Goal: Information Seeking & Learning: Find specific fact

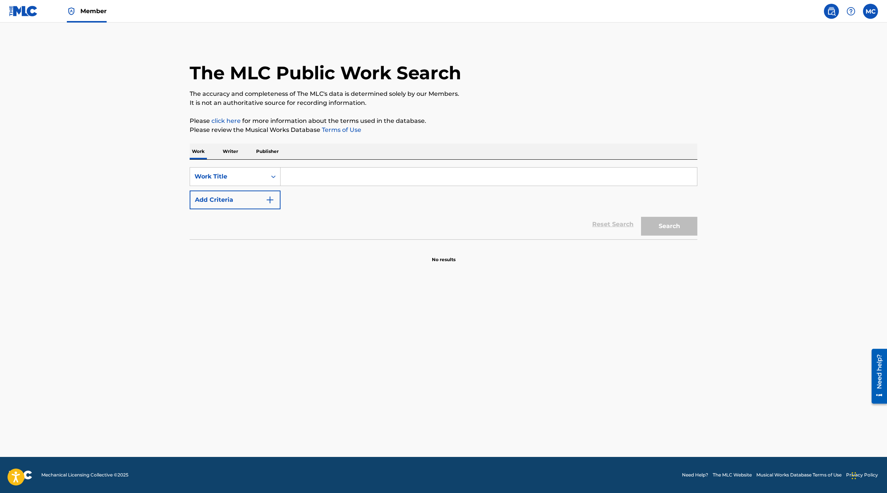
drag, startPoint x: 404, startPoint y: 194, endPoint x: 401, endPoint y: 183, distance: 11.7
click at [404, 194] on div "SearchWithCriteria8d7eb537-2bd9-4b75-a721-b4833e448d8a Work Title Add Criteria" at bounding box center [444, 188] width 508 height 42
click at [401, 183] on input "Search Form" at bounding box center [489, 176] width 416 height 18
paste input "Amor Propio"
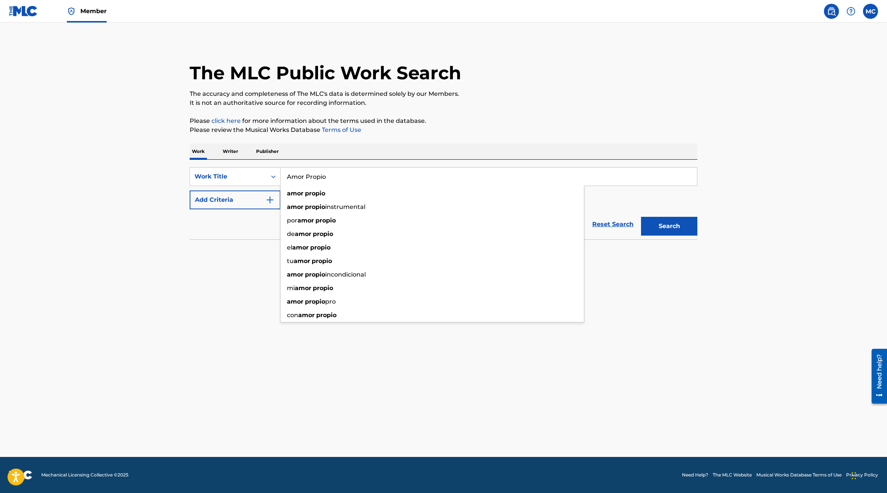
drag, startPoint x: 284, startPoint y: 196, endPoint x: 274, endPoint y: 197, distance: 9.5
click at [281, 198] on div "amor propio" at bounding box center [432, 194] width 303 height 14
type input "amor propio"
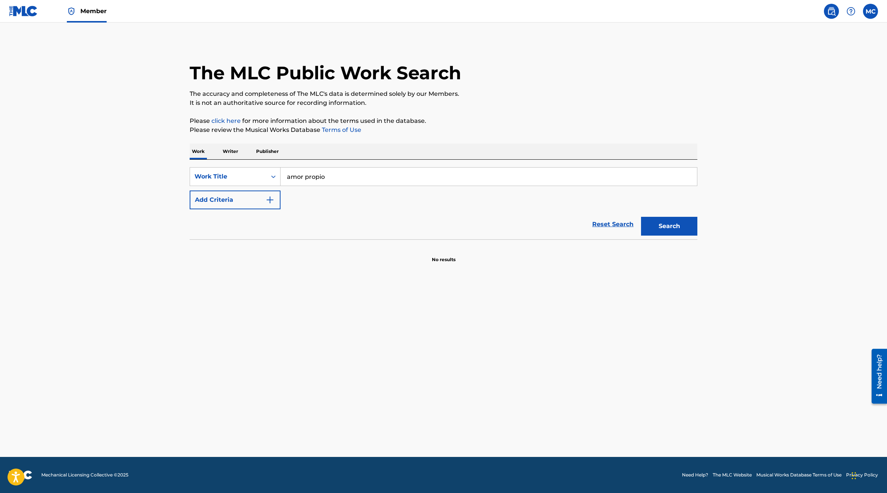
click at [273, 197] on img "Search Form" at bounding box center [270, 199] width 9 height 9
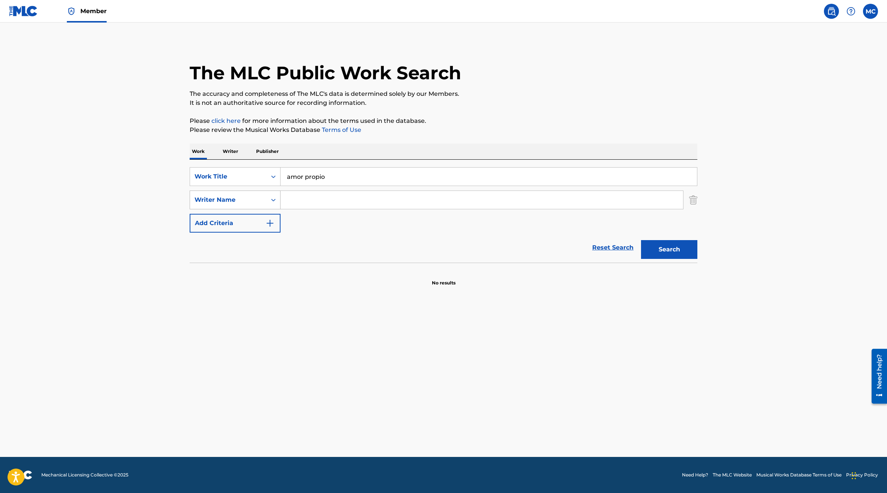
click at [248, 200] on div "Writer Name" at bounding box center [229, 199] width 68 height 9
drag, startPoint x: 341, startPoint y: 210, endPoint x: 343, endPoint y: 204, distance: 6.1
click at [341, 210] on div "SearchWithCriteria8d7eb537-2bd9-4b75-a721-b4833e448d8a Work Title amor propio S…" at bounding box center [444, 199] width 508 height 65
click at [343, 200] on input "Search Form" at bounding box center [482, 200] width 403 height 18
type input "l"
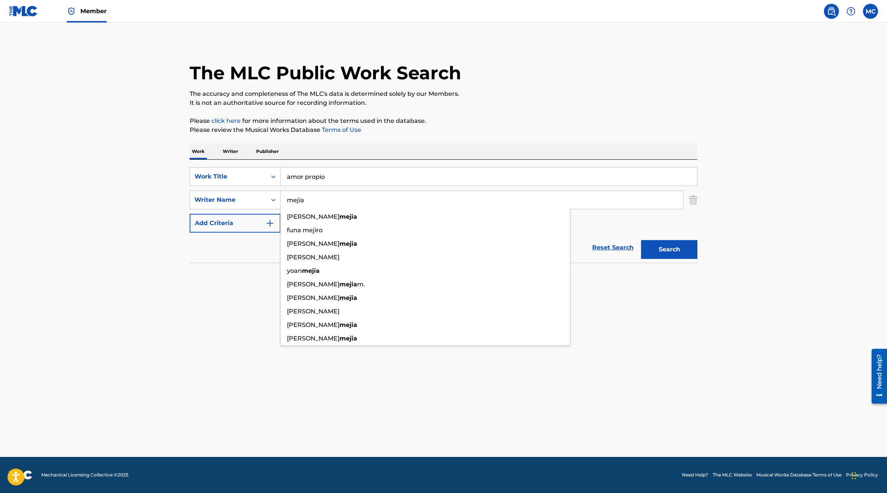
type input "mejia"
click at [641, 240] on button "Search" at bounding box center [669, 249] width 56 height 19
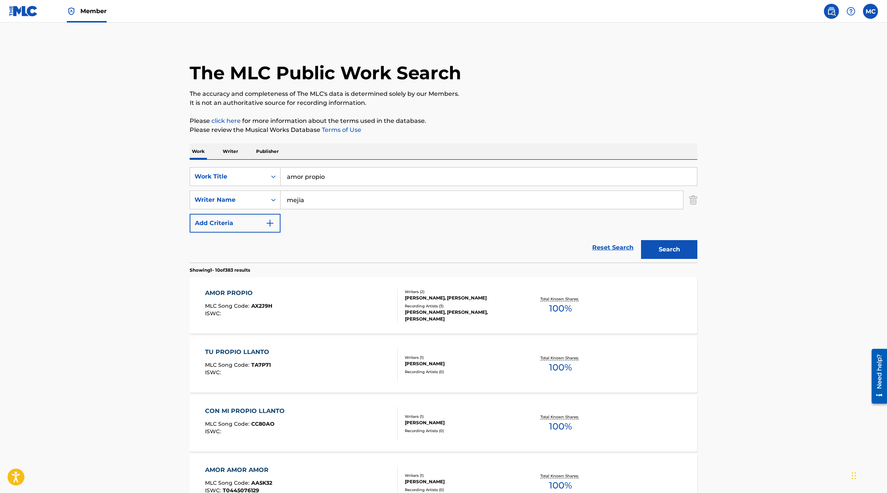
click at [376, 314] on div "AMOR PROPIO MLC Song Code : AX2J9H ISWC :" at bounding box center [301, 305] width 193 height 34
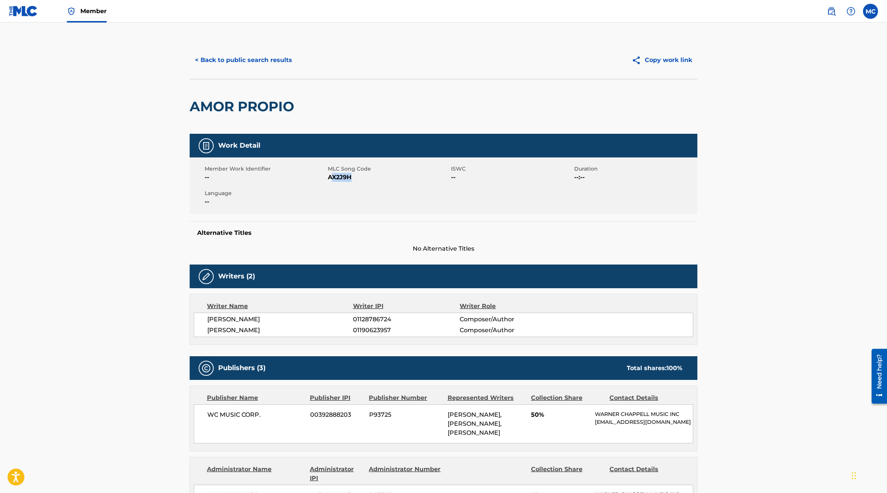
drag, startPoint x: 351, startPoint y: 177, endPoint x: 330, endPoint y: 178, distance: 21.1
click at [330, 178] on span "AX2J9H" at bounding box center [388, 177] width 121 height 9
drag, startPoint x: 327, startPoint y: 177, endPoint x: 344, endPoint y: 181, distance: 16.9
click at [344, 181] on div "Member Work Identifier -- MLC Song Code AX2J9H ISWC -- Duration --:-- Language …" at bounding box center [444, 185] width 508 height 56
click at [345, 178] on span "AX2J9H" at bounding box center [388, 177] width 121 height 9
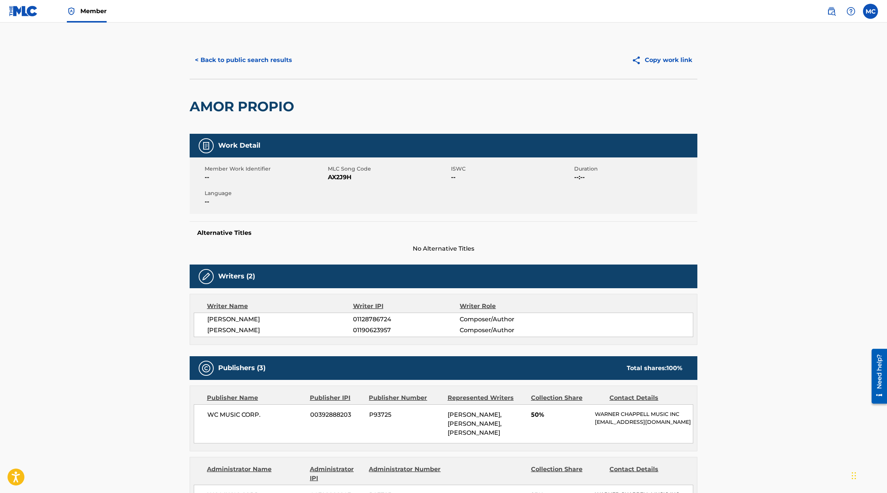
click at [352, 175] on span "AX2J9H" at bounding box center [388, 177] width 121 height 9
click at [333, 177] on span "AX2J9H" at bounding box center [388, 177] width 121 height 9
click at [325, 177] on span "--" at bounding box center [265, 177] width 121 height 9
drag, startPoint x: 328, startPoint y: 178, endPoint x: 353, endPoint y: 178, distance: 24.4
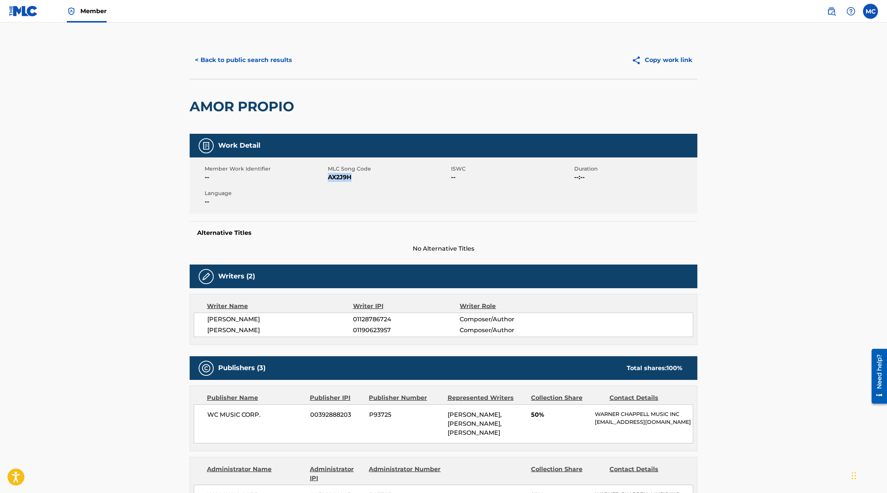
click at [353, 178] on span "AX2J9H" at bounding box center [388, 177] width 121 height 9
copy span "AX2J9H"
click at [201, 64] on button "< Back to public search results" at bounding box center [244, 60] width 108 height 19
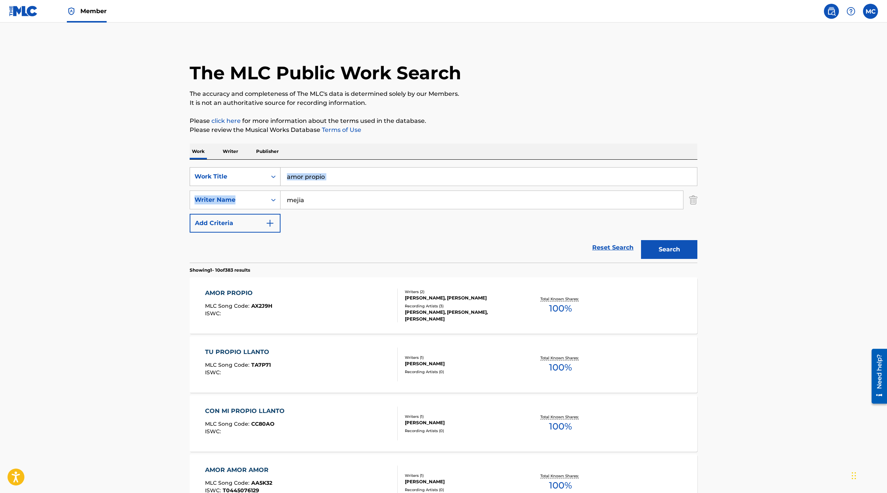
drag, startPoint x: 315, startPoint y: 184, endPoint x: 190, endPoint y: 178, distance: 125.2
click at [227, 178] on div "SearchWithCriteria8d7eb537-2bd9-4b75-a721-b4833e448d8a Work Title amor propio S…" at bounding box center [444, 199] width 508 height 65
click at [364, 178] on input "amor propio" at bounding box center [489, 176] width 416 height 18
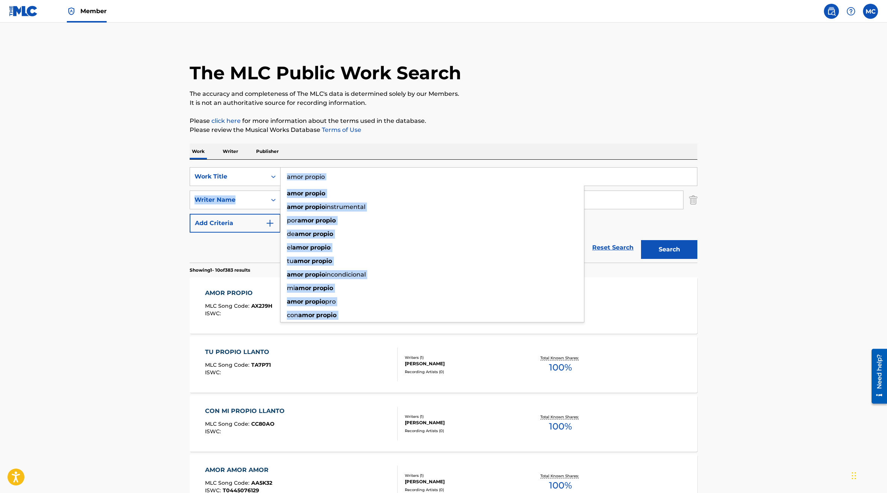
click at [346, 180] on input "amor propio" at bounding box center [489, 176] width 416 height 18
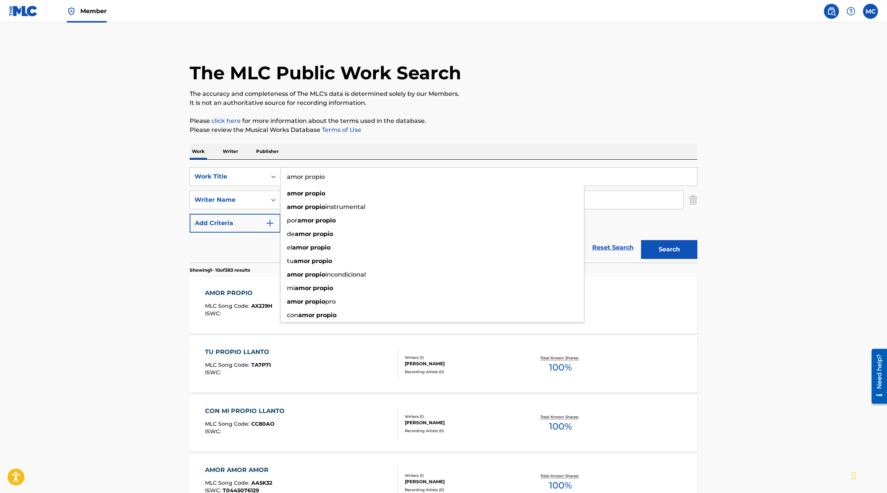
click at [334, 175] on input "amor propio" at bounding box center [489, 176] width 416 height 18
click at [333, 175] on input "amor propio" at bounding box center [489, 176] width 416 height 18
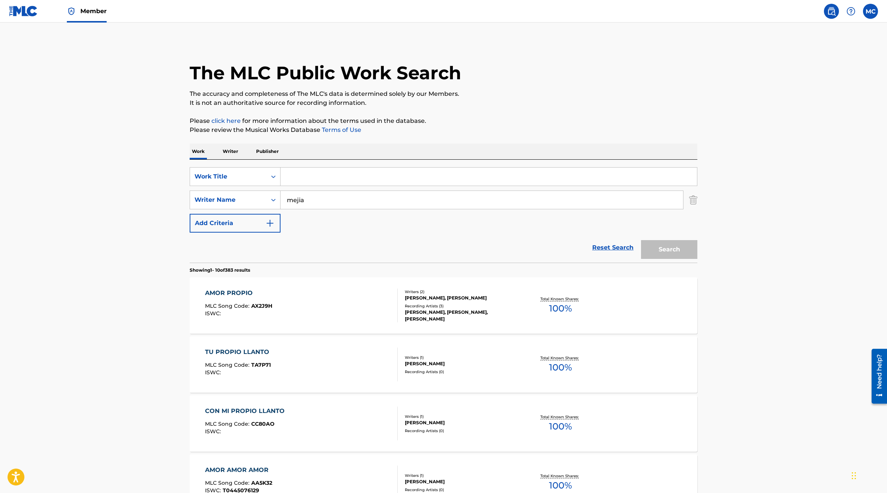
paste input "fok up"
drag, startPoint x: 367, startPoint y: 178, endPoint x: 322, endPoint y: 178, distance: 45.4
click at [322, 178] on input "fokka upp klubbnum" at bounding box center [489, 176] width 416 height 18
click at [641, 240] on button "Search" at bounding box center [669, 249] width 56 height 19
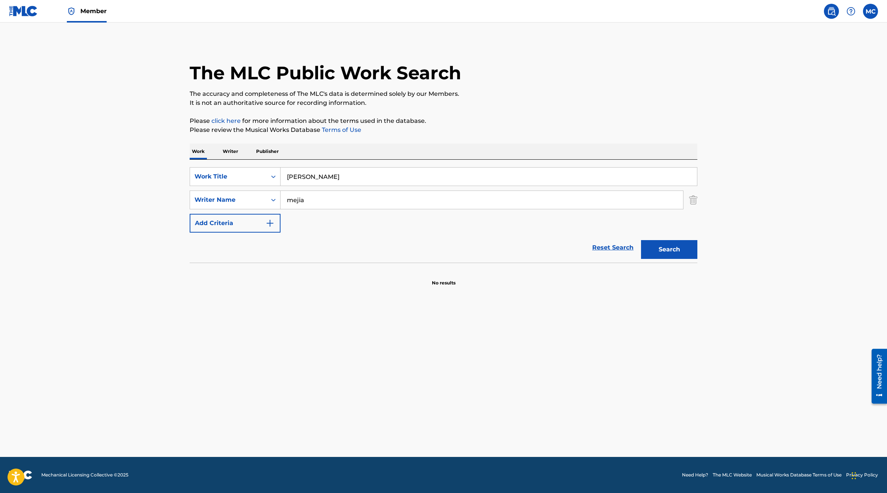
drag, startPoint x: 464, startPoint y: 315, endPoint x: 478, endPoint y: 312, distance: 14.6
click at [465, 315] on main "The MLC Public Work Search The accuracy and completeness of The MLC's data is d…" at bounding box center [443, 240] width 887 height 434
drag, startPoint x: 343, startPoint y: 186, endPoint x: 324, endPoint y: 164, distance: 29.6
click at [340, 183] on div "SearchWithCriteria8d7eb537-2bd9-4b75-a721-b4833e448d8a Work Title fokka upp Sea…" at bounding box center [444, 199] width 508 height 65
drag, startPoint x: 323, startPoint y: 164, endPoint x: 321, endPoint y: 168, distance: 4.7
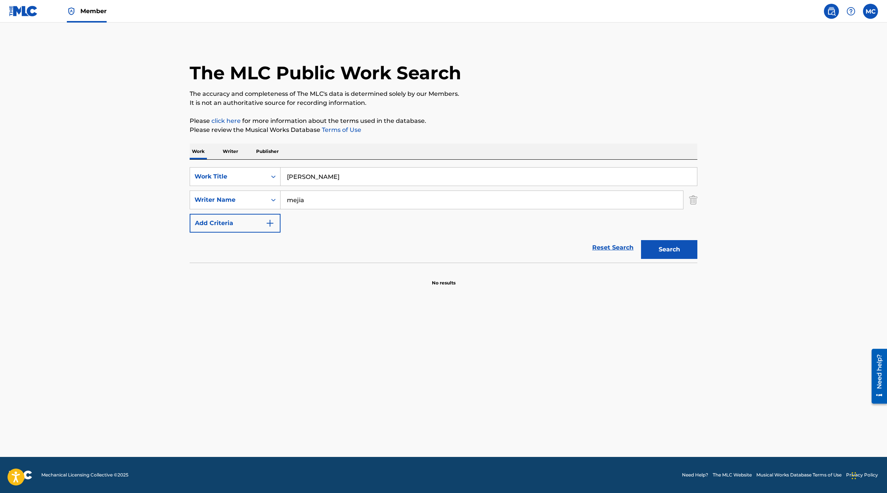
click at [323, 166] on div "SearchWithCriteria8d7eb537-2bd9-4b75-a721-b4833e448d8a Work Title fokka upp Sea…" at bounding box center [444, 211] width 508 height 103
click at [323, 180] on input "fokka upp" at bounding box center [489, 176] width 416 height 18
click at [322, 180] on input "fokka upp" at bounding box center [489, 176] width 416 height 18
drag, startPoint x: 321, startPoint y: 180, endPoint x: 285, endPoint y: 174, distance: 36.1
click at [285, 175] on input "fokka upp" at bounding box center [489, 176] width 416 height 18
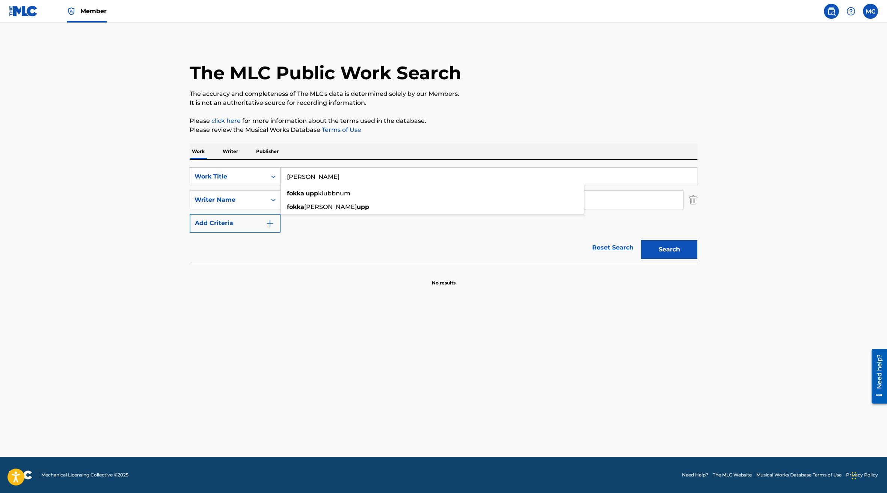
paste input "La Lista"
type input "La Lista"
click at [641, 240] on button "Search" at bounding box center [669, 249] width 56 height 19
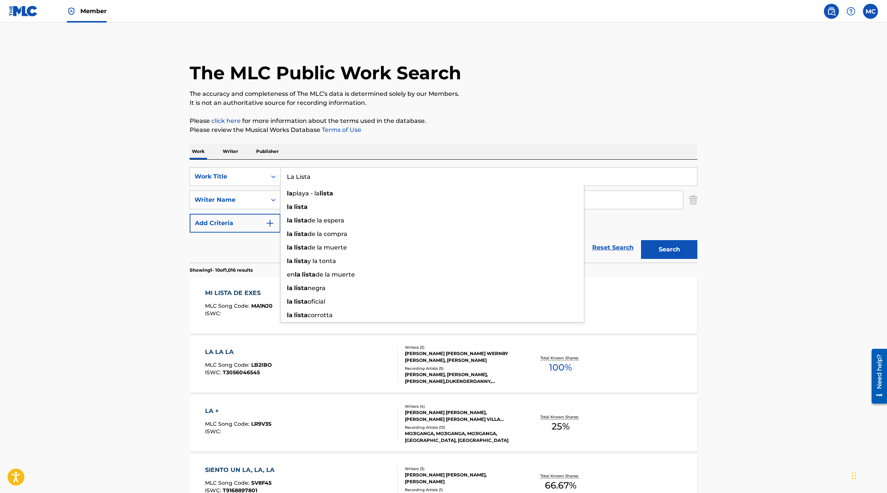
click at [810, 256] on main "The MLC Public Work Search The accuracy and completeness of The MLC's data is d…" at bounding box center [443, 465] width 887 height 884
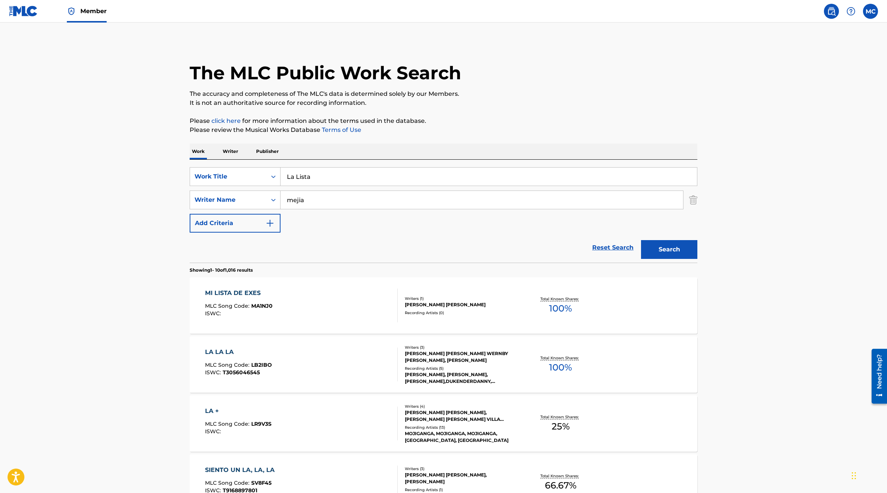
click at [693, 246] on button "Search" at bounding box center [669, 249] width 56 height 19
click at [337, 236] on div "Reset Search Search" at bounding box center [444, 247] width 508 height 30
drag, startPoint x: 311, startPoint y: 204, endPoint x: 207, endPoint y: 191, distance: 105.2
click at [235, 196] on div "SearchWithCriteriadafbca09-f88d-4fad-8cfd-14e29ff71f15 Writer Name mejia" at bounding box center [444, 199] width 508 height 19
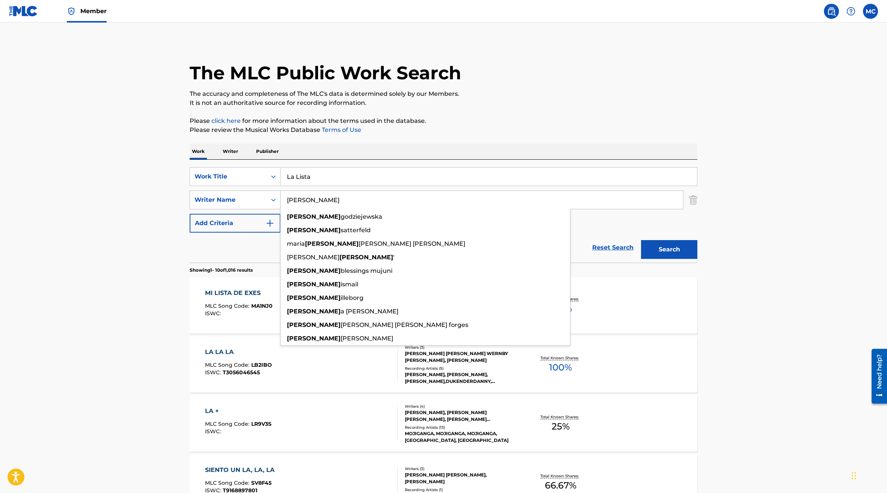
type input "laura"
click at [641, 240] on button "Search" at bounding box center [669, 249] width 56 height 19
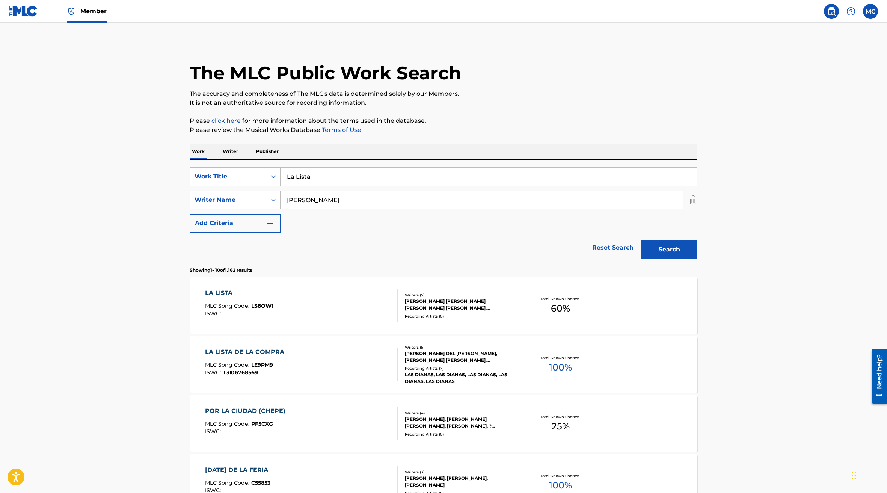
click at [336, 318] on div "LA LISTA MLC Song Code : LS8OW1 ISWC :" at bounding box center [301, 305] width 193 height 34
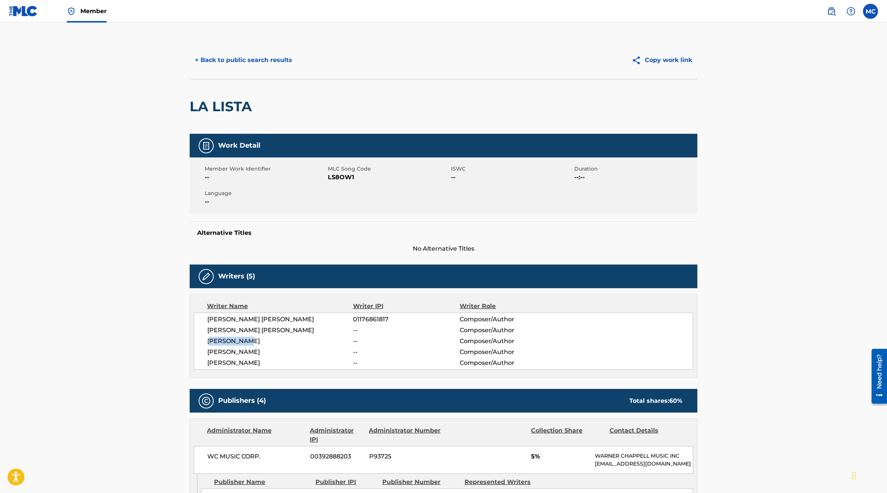
drag, startPoint x: 209, startPoint y: 343, endPoint x: 257, endPoint y: 343, distance: 48.1
click at [257, 343] on span "[PERSON_NAME]" at bounding box center [280, 340] width 146 height 9
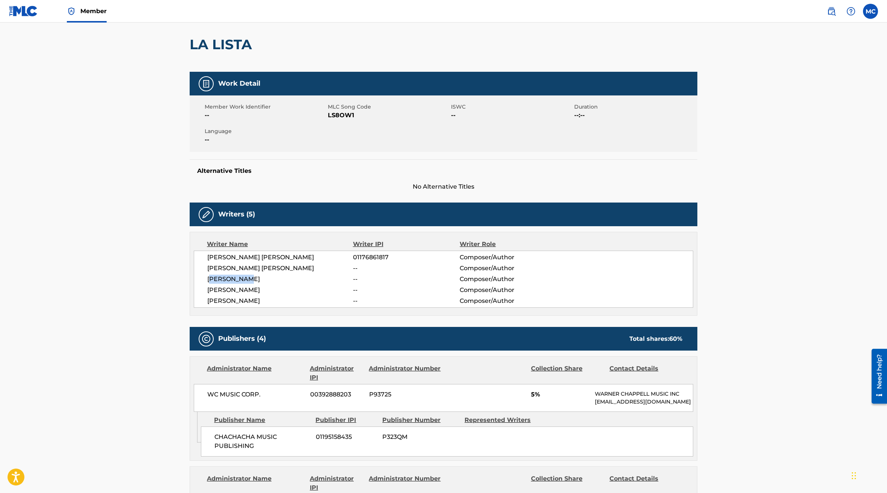
scroll to position [113, 0]
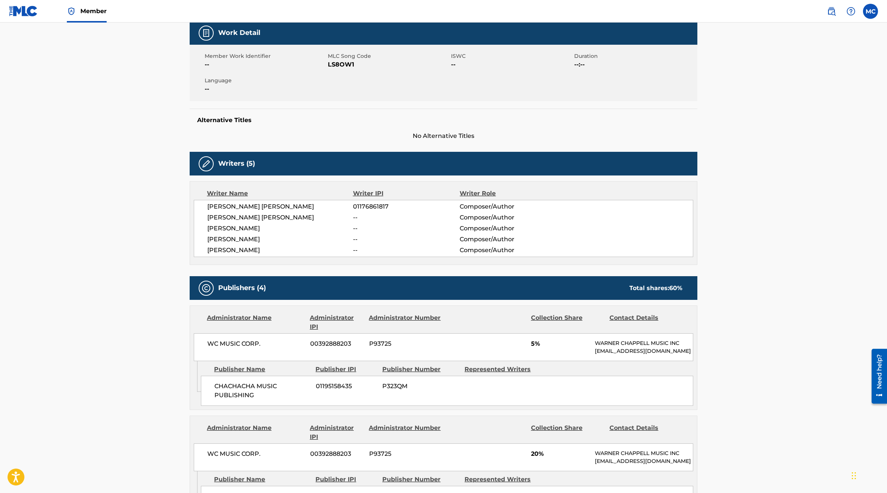
click at [427, 215] on span "--" at bounding box center [406, 217] width 107 height 9
click at [101, 193] on main "< Back to public search results Copy work link LA LISTA Work Detail Member Work…" at bounding box center [443, 311] width 887 height 803
click at [128, 199] on main "< Back to public search results Copy work link LA LISTA Work Detail Member Work…" at bounding box center [443, 311] width 887 height 803
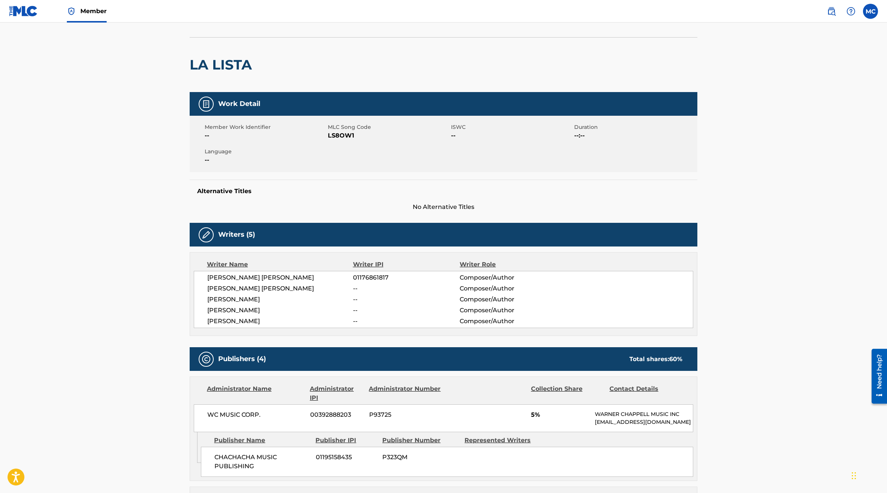
scroll to position [0, 0]
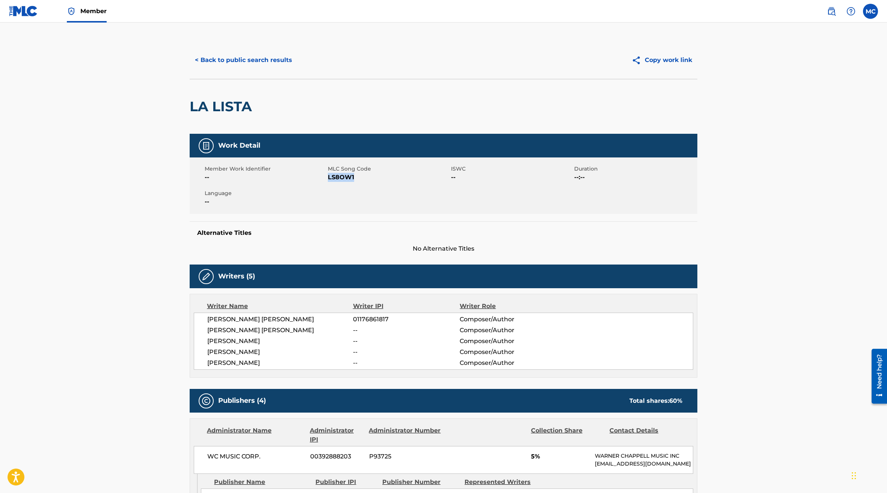
drag, startPoint x: 353, startPoint y: 178, endPoint x: 329, endPoint y: 178, distance: 24.0
click at [329, 178] on span "LS8OW1" at bounding box center [388, 177] width 121 height 9
copy span "LS8OW1"
click at [198, 62] on button "< Back to public search results" at bounding box center [244, 60] width 108 height 19
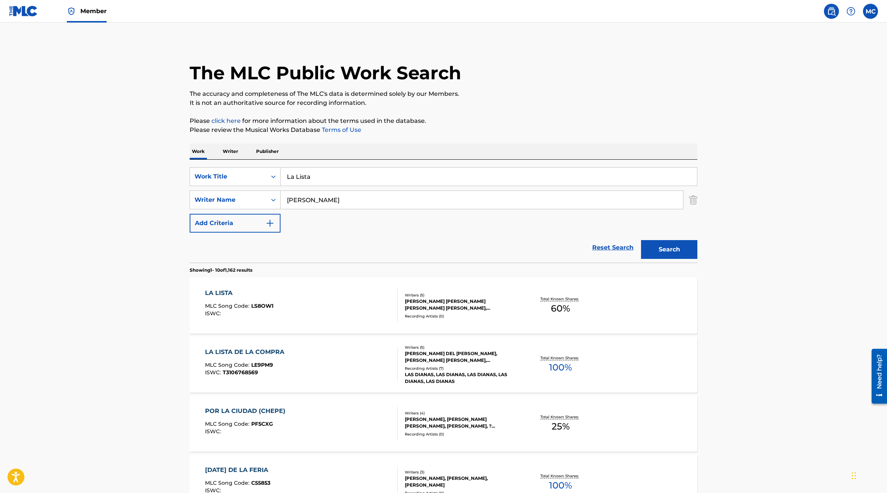
drag, startPoint x: 319, startPoint y: 174, endPoint x: 179, endPoint y: 170, distance: 139.8
click at [191, 173] on div "SearchWithCriteria8d7eb537-2bd9-4b75-a721-b4833e448d8a Work Title La Lista" at bounding box center [444, 176] width 508 height 19
paste input "Main Character"
type input "Main Character"
click at [641, 240] on button "Search" at bounding box center [669, 249] width 56 height 19
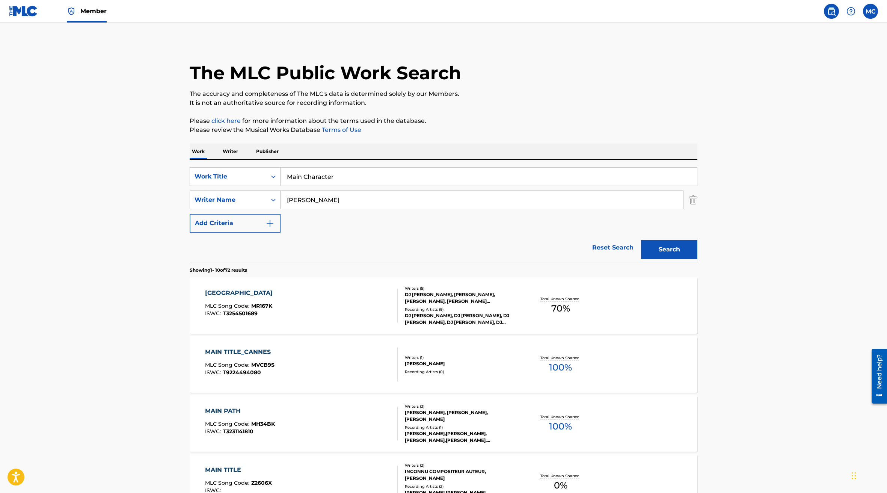
click at [622, 115] on div "The MLC Public Work Search The accuracy and completeness of The MLC's data is d…" at bounding box center [444, 472] width 526 height 862
drag, startPoint x: 354, startPoint y: 198, endPoint x: 238, endPoint y: 180, distance: 116.7
click at [239, 180] on div "SearchWithCriteria8d7eb537-2bd9-4b75-a721-b4833e448d8a Work Title Main Characte…" at bounding box center [444, 199] width 508 height 65
click at [641, 240] on button "Search" at bounding box center [669, 249] width 56 height 19
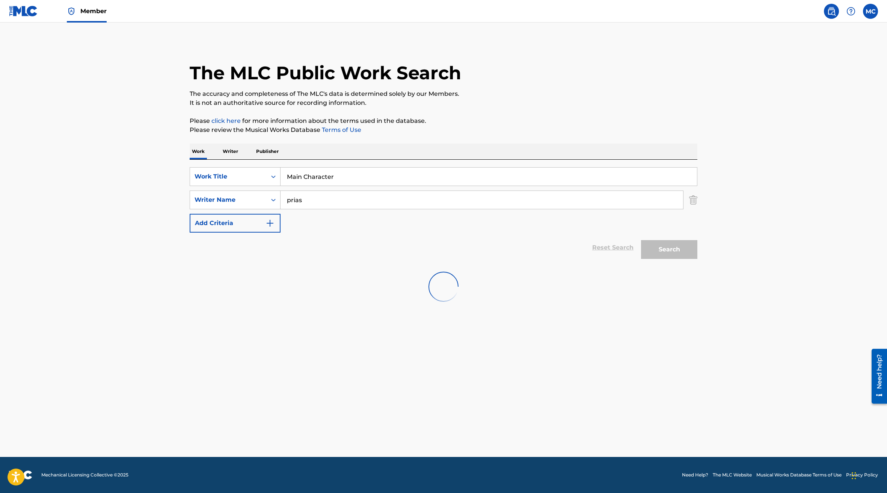
click at [362, 178] on input "Main Character" at bounding box center [489, 176] width 416 height 18
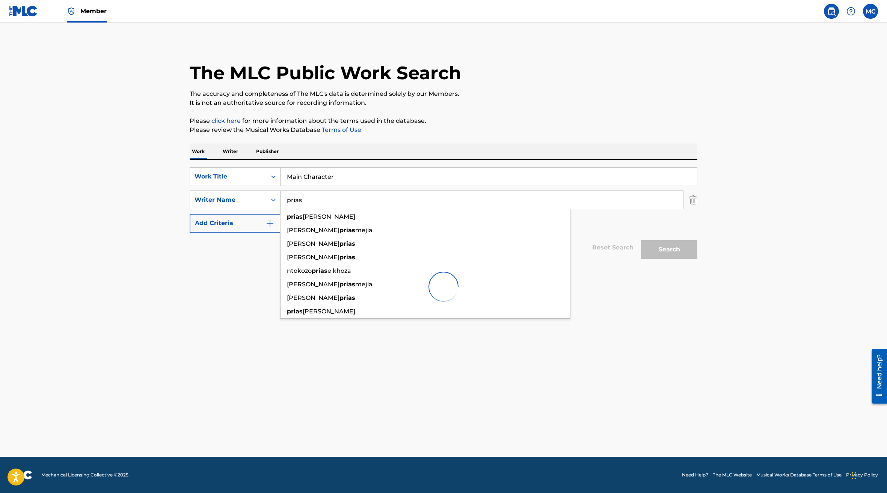
click at [358, 198] on input "prias" at bounding box center [482, 200] width 403 height 18
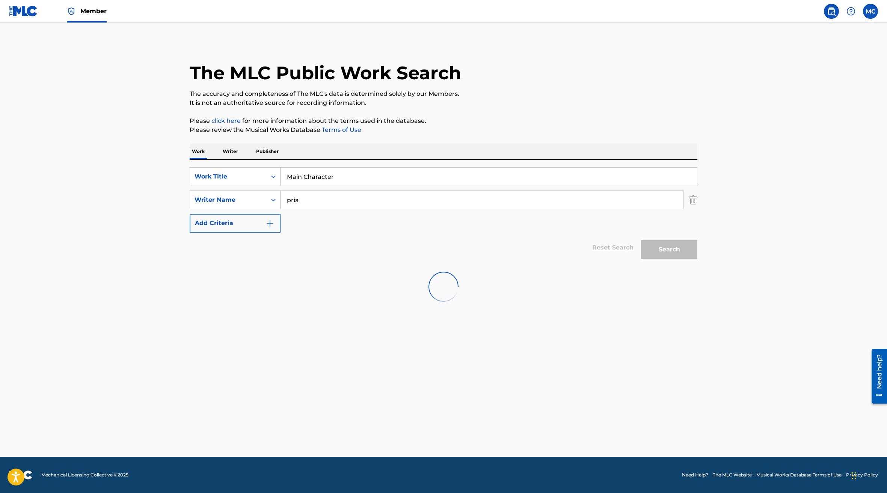
type input "prias"
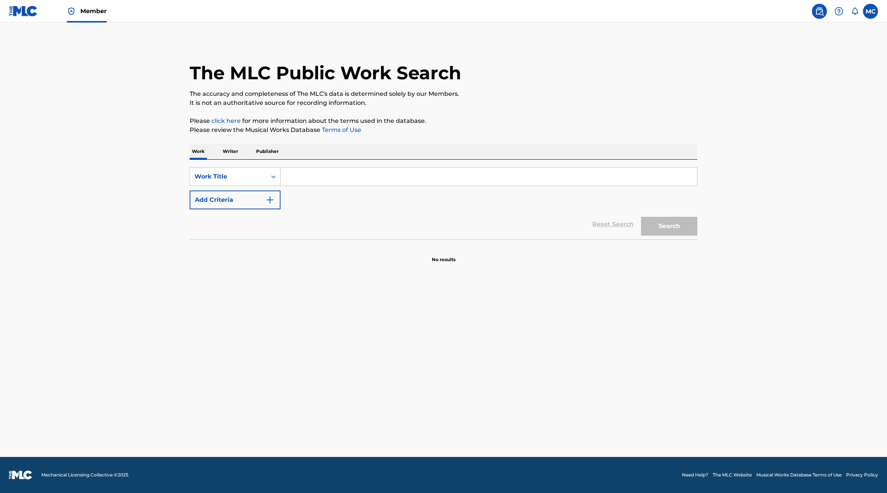
click at [376, 166] on div "SearchWithCriteria3c4d8d43-9ab5-42aa-8259-260f17c9fbc0 Work Title Add Criteria …" at bounding box center [444, 200] width 508 height 80
click at [374, 176] on input "Search Form" at bounding box center [489, 176] width 416 height 18
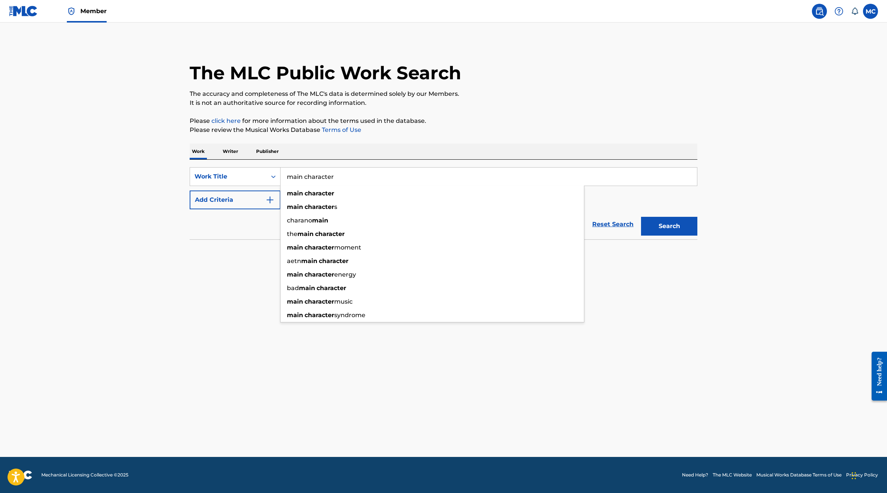
type input "main character"
click at [641, 217] on button "Search" at bounding box center [669, 226] width 56 height 19
click at [251, 203] on button "Add Criteria" at bounding box center [235, 199] width 91 height 19
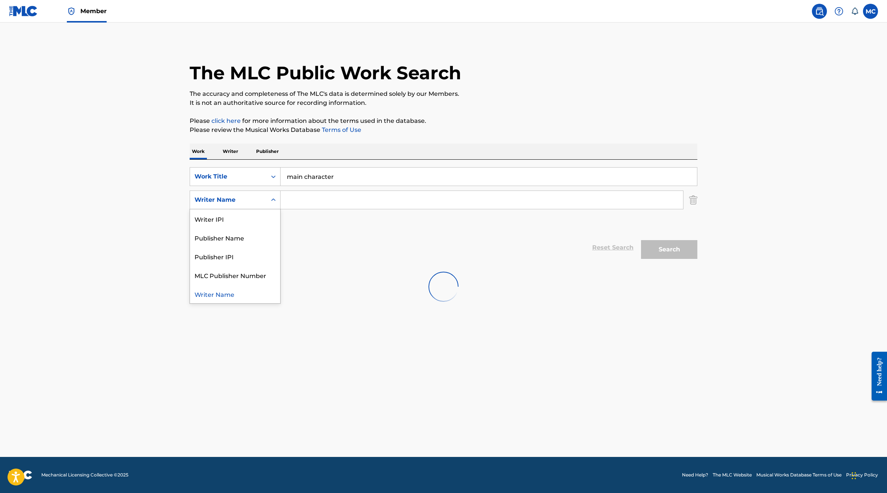
click at [250, 200] on div "Writer Name" at bounding box center [229, 199] width 68 height 9
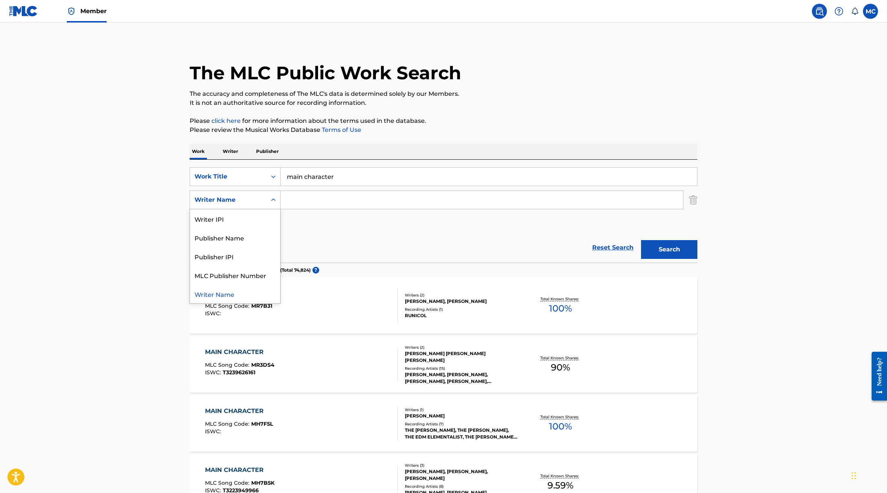
click at [297, 199] on input "Search Form" at bounding box center [482, 200] width 403 height 18
type input "prias"
click at [641, 240] on button "Search" at bounding box center [669, 249] width 56 height 19
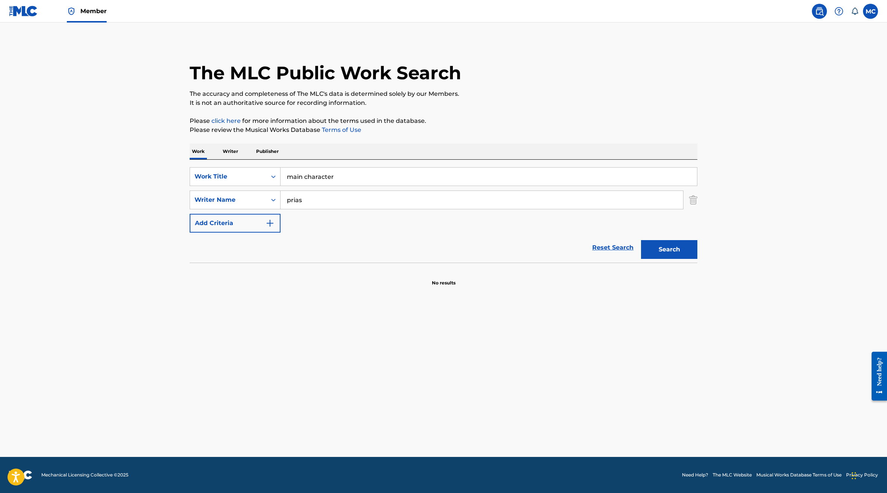
drag, startPoint x: 362, startPoint y: 174, endPoint x: 229, endPoint y: 165, distance: 133.6
click at [229, 165] on div "SearchWithCriteria3c4d8d43-9ab5-42aa-8259-260f17c9fbc0 Work Title main characte…" at bounding box center [444, 211] width 508 height 103
paste input "Navidark"
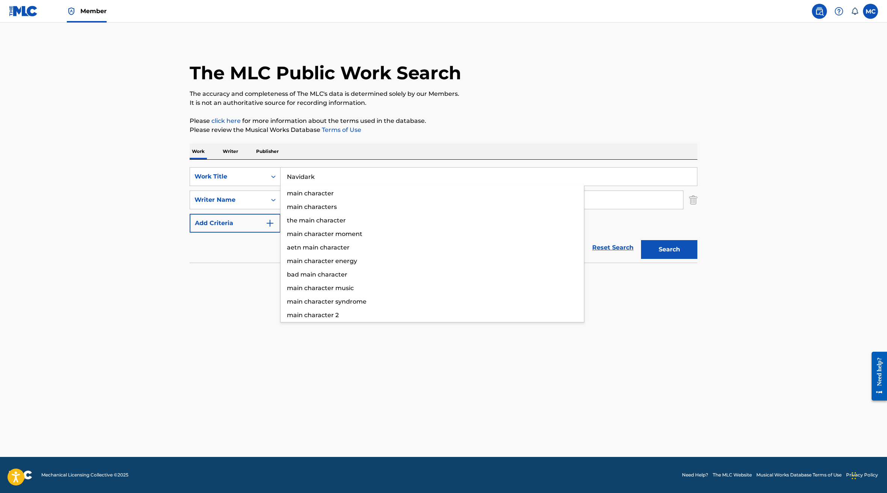
type input "Navidark"
click at [641, 240] on button "Search" at bounding box center [669, 249] width 56 height 19
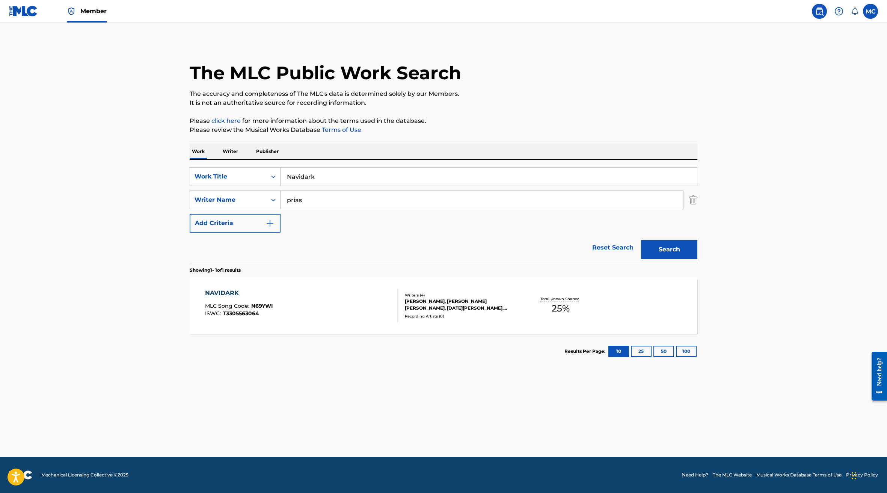
click at [279, 305] on div "NAVIDARK MLC Song Code : N69YWI ISWC : T3305563064" at bounding box center [301, 305] width 193 height 34
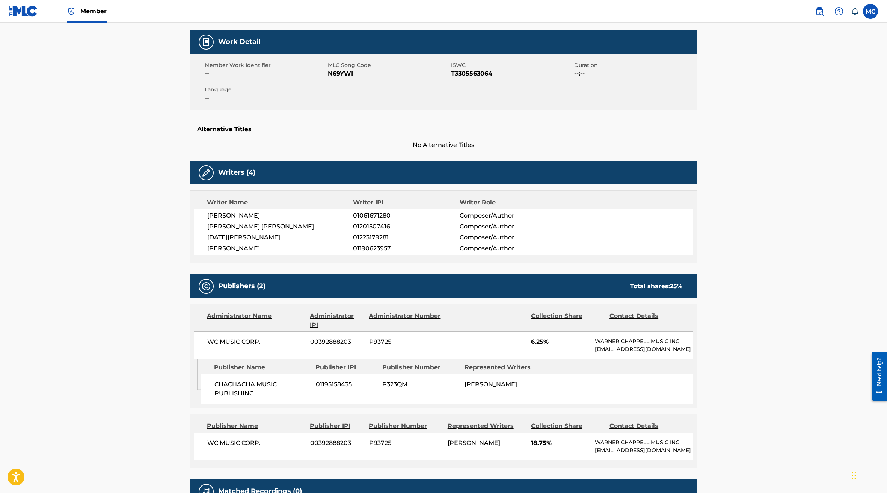
scroll to position [51, 0]
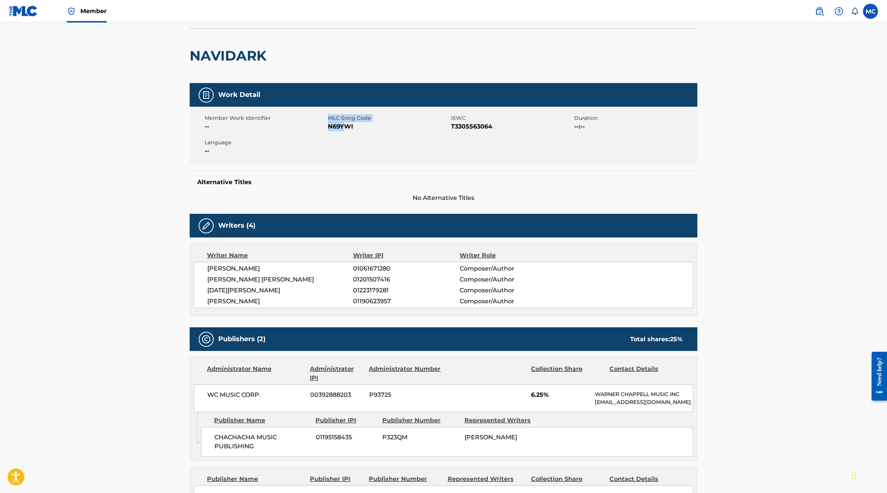
drag, startPoint x: 327, startPoint y: 128, endPoint x: 346, endPoint y: 128, distance: 18.8
click at [346, 128] on div "Member Work Identifier -- MLC Song Code N69YWI ISWC T3305563064 Duration --:-- …" at bounding box center [444, 135] width 508 height 56
click at [353, 132] on div "Member Work Identifier -- MLC Song Code N69YWI ISWC T3305563064 Duration --:-- …" at bounding box center [444, 135] width 508 height 56
drag, startPoint x: 352, startPoint y: 128, endPoint x: 327, endPoint y: 127, distance: 24.8
click at [327, 127] on div "Member Work Identifier -- MLC Song Code N69YWI ISWC T3305563064 Duration --:-- …" at bounding box center [444, 135] width 508 height 56
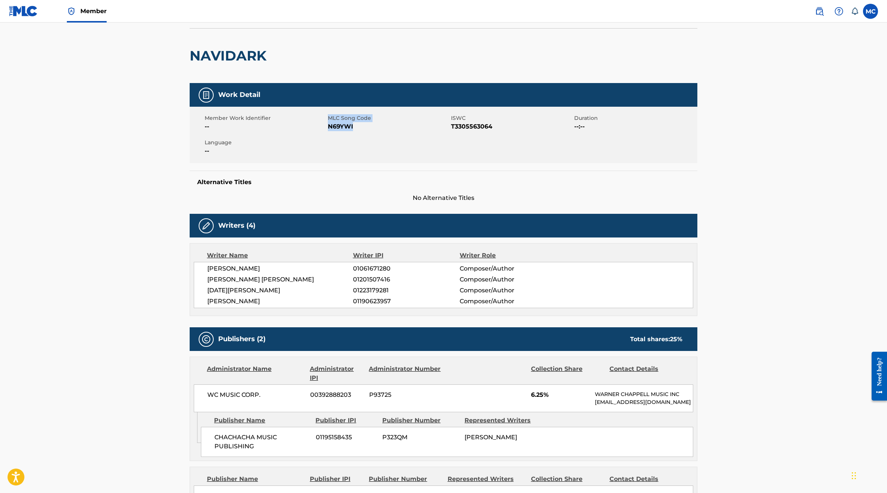
click at [327, 127] on div "Member Work Identifier --" at bounding box center [266, 122] width 123 height 17
drag, startPoint x: 328, startPoint y: 127, endPoint x: 354, endPoint y: 128, distance: 25.9
click at [354, 128] on span "N69YWI" at bounding box center [388, 126] width 121 height 9
copy span "N69YWI"
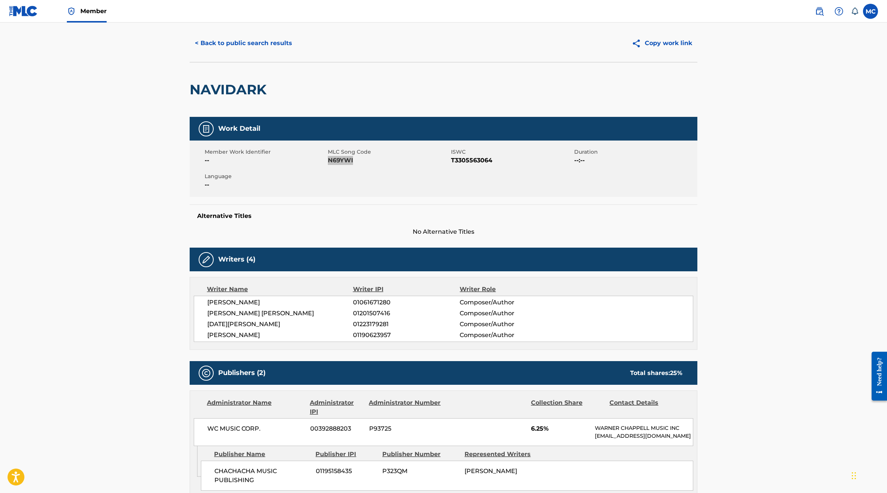
scroll to position [0, 0]
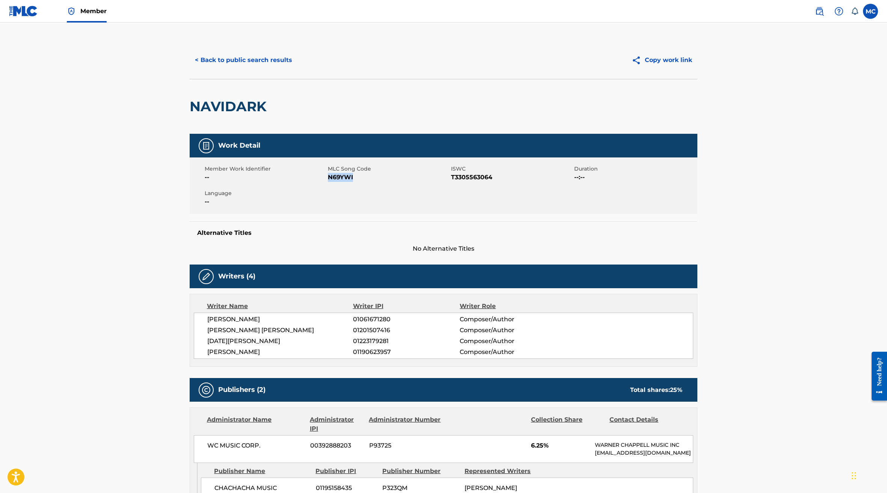
click at [205, 68] on button "< Back to public search results" at bounding box center [244, 60] width 108 height 19
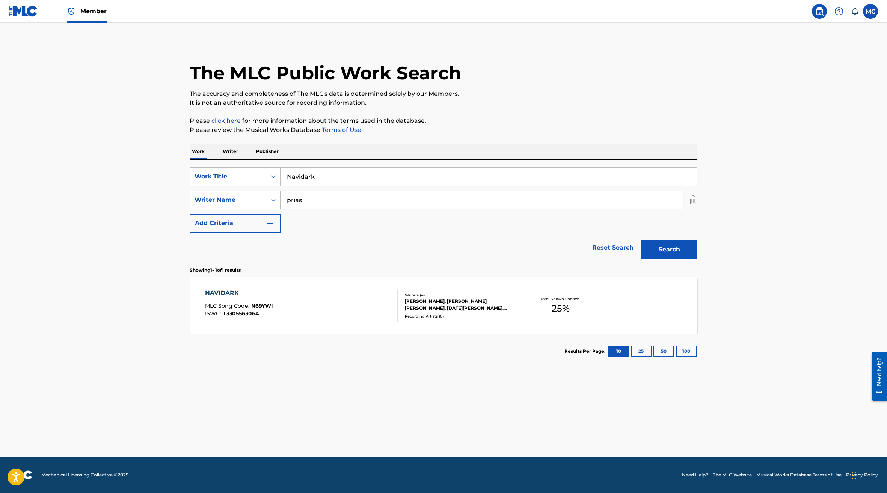
drag, startPoint x: 358, startPoint y: 170, endPoint x: 124, endPoint y: 169, distance: 234.0
click at [135, 171] on main "The MLC Public Work Search The accuracy and completeness of The MLC's data is d…" at bounding box center [443, 240] width 887 height 434
paste input "Un Trago de Mas"
type input "Un Trago de Mas"
click at [641, 240] on button "Search" at bounding box center [669, 249] width 56 height 19
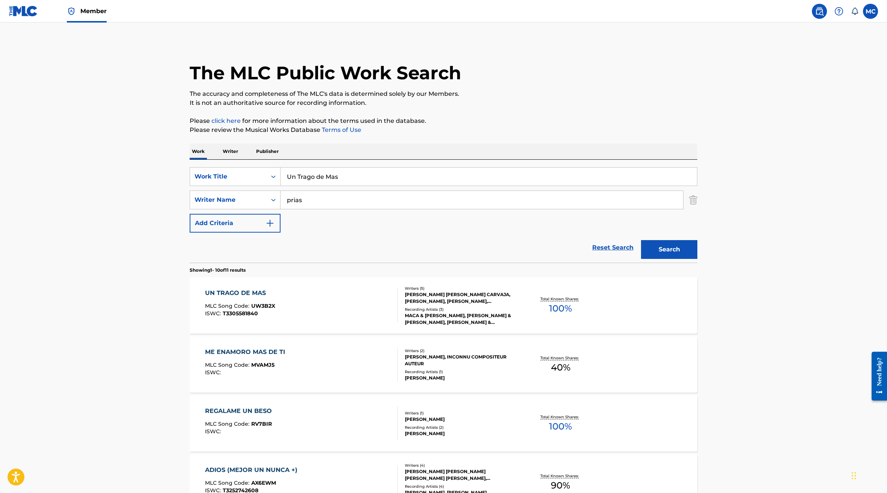
click at [371, 318] on div "UN TRAGO DE MAS MLC Song Code : UW3B2X ISWC : T3305581840" at bounding box center [301, 305] width 193 height 34
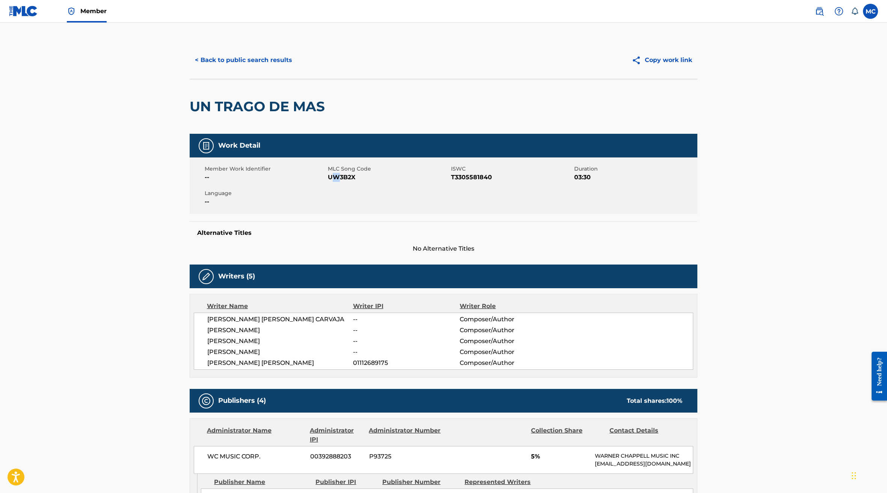
drag, startPoint x: 332, startPoint y: 176, endPoint x: 339, endPoint y: 177, distance: 7.1
click at [338, 177] on span "UW3B2X" at bounding box center [388, 177] width 121 height 9
click at [332, 176] on span "UW3B2X" at bounding box center [388, 177] width 121 height 9
click at [330, 176] on span "UW3B2X" at bounding box center [388, 177] width 121 height 9
click at [329, 176] on span "UW3B2X" at bounding box center [388, 177] width 121 height 9
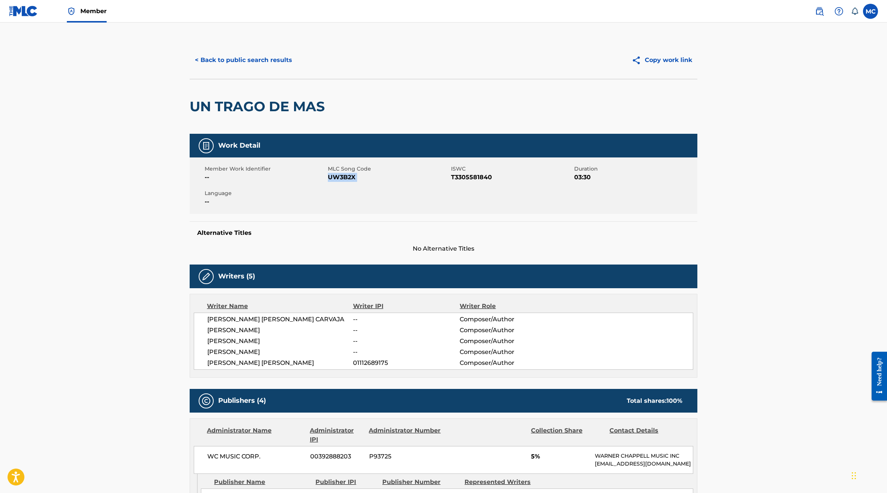
drag, startPoint x: 329, startPoint y: 176, endPoint x: 364, endPoint y: 176, distance: 34.2
click at [364, 176] on span "UW3B2X" at bounding box center [388, 177] width 121 height 9
copy span "UW3B2X"
click at [199, 58] on button "< Back to public search results" at bounding box center [244, 60] width 108 height 19
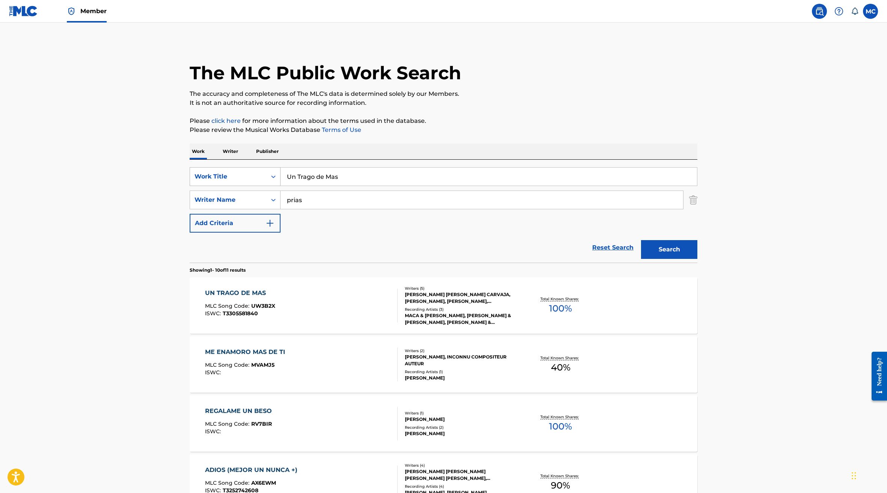
drag, startPoint x: 342, startPoint y: 181, endPoint x: 277, endPoint y: 180, distance: 65.0
click at [278, 180] on div "SearchWithCriteria3c4d8d43-9ab5-42aa-8259-260f17c9fbc0 Work Title Un Trago de M…" at bounding box center [444, 176] width 508 height 19
paste input "Villana"
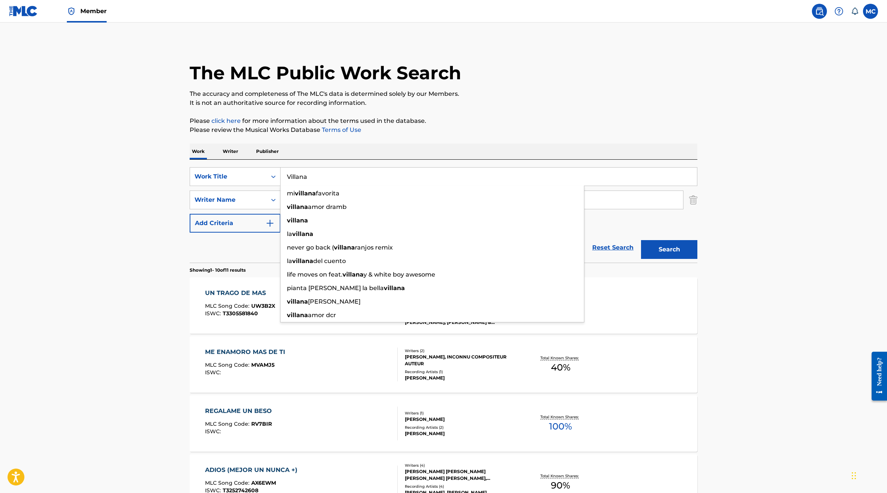
type input "Villana"
click at [520, 143] on div "The MLC Public Work Search The accuracy and completeness of The MLC's data is d…" at bounding box center [444, 472] width 526 height 862
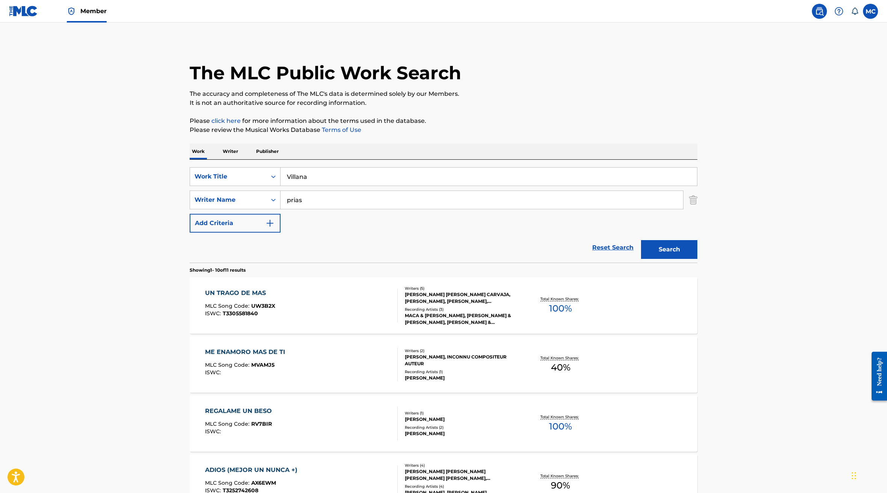
click at [659, 249] on button "Search" at bounding box center [669, 249] width 56 height 19
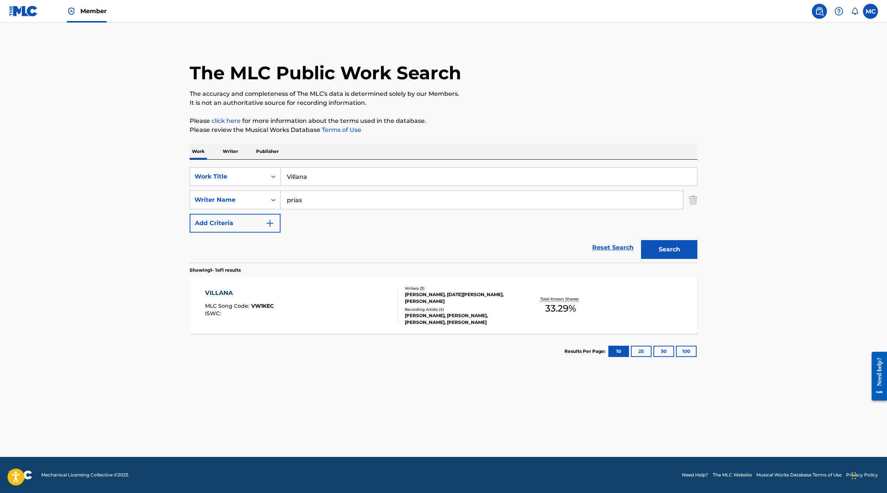
click at [226, 294] on div "VILLANA" at bounding box center [239, 292] width 69 height 9
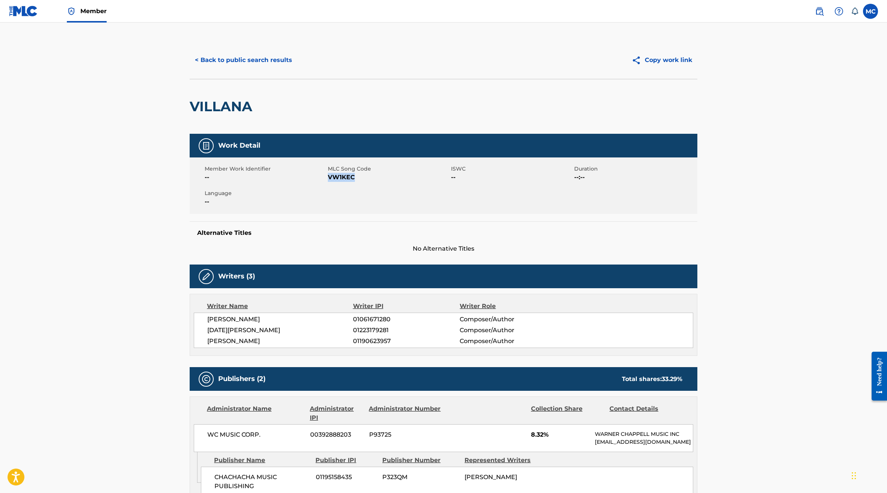
drag, startPoint x: 357, startPoint y: 174, endPoint x: 328, endPoint y: 176, distance: 29.0
click at [328, 176] on span "VW1KEC" at bounding box center [388, 177] width 121 height 9
copy span "VW1KEC"
click at [195, 68] on button "< Back to public search results" at bounding box center [244, 60] width 108 height 19
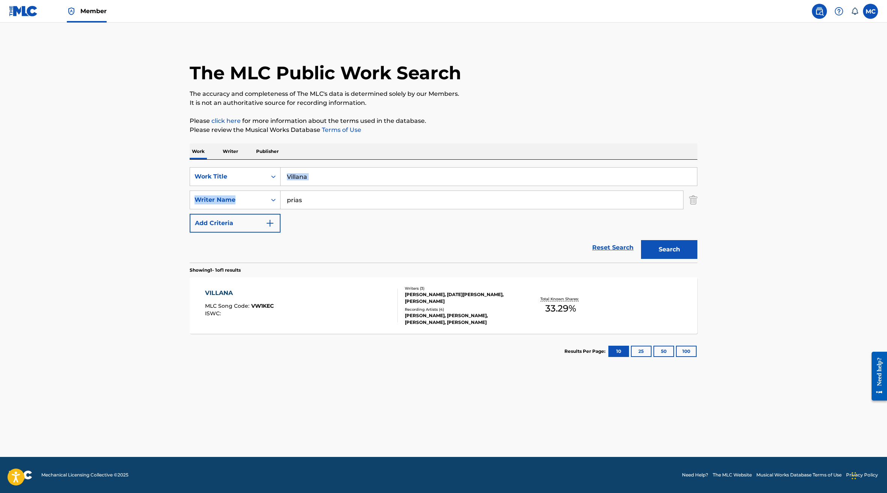
drag, startPoint x: 319, startPoint y: 186, endPoint x: 205, endPoint y: 145, distance: 120.9
click at [229, 167] on div "SearchWithCriteria3c4d8d43-9ab5-42aa-8259-260f17c9fbc0 Work Title Villana Searc…" at bounding box center [444, 211] width 508 height 103
click at [330, 185] on input "Villana" at bounding box center [489, 176] width 416 height 18
click at [327, 181] on input "Villana" at bounding box center [489, 176] width 416 height 18
type input "V"
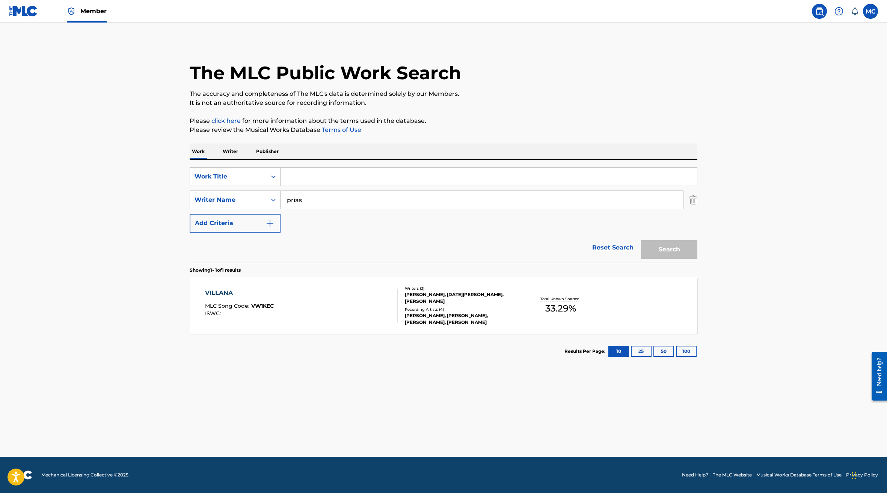
paste input "Wapa"
click at [682, 256] on button "Search" at bounding box center [669, 249] width 56 height 19
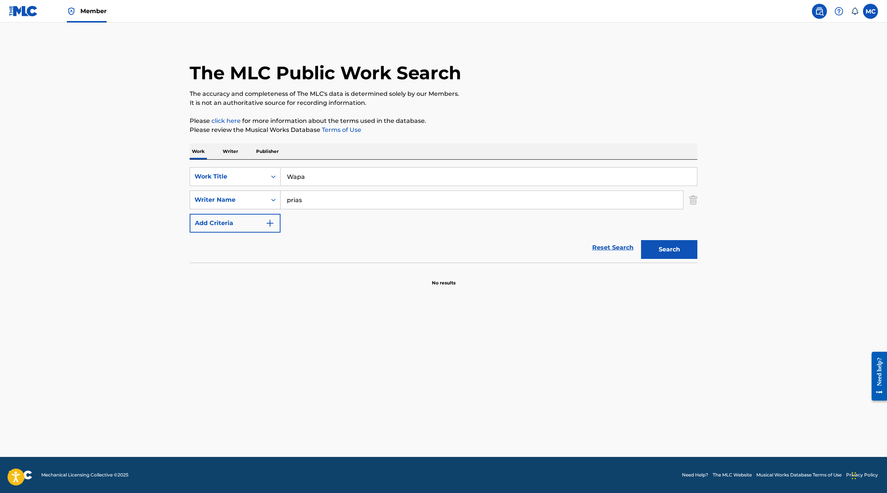
drag, startPoint x: 309, startPoint y: 175, endPoint x: 219, endPoint y: 194, distance: 92.1
click at [219, 195] on div "SearchWithCriteria3c4d8d43-9ab5-42aa-8259-260f17c9fbc0 Work Title Wapa SearchWi…" at bounding box center [444, 199] width 508 height 65
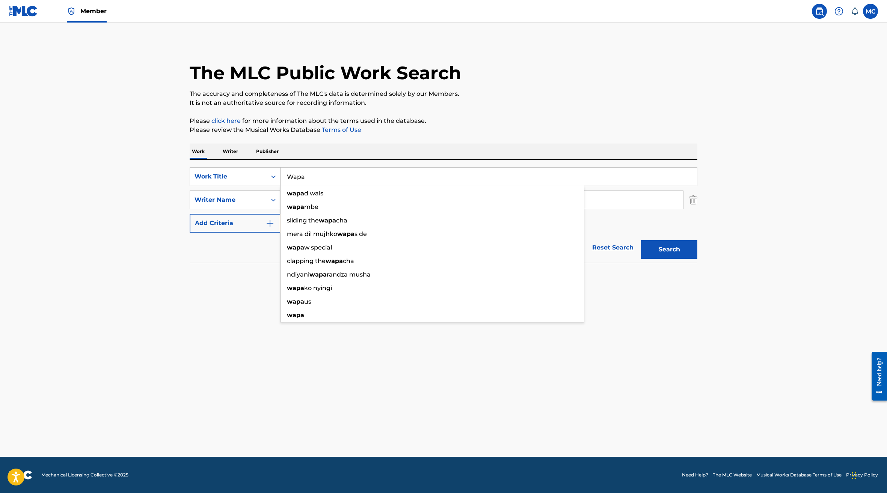
paste input "Y Si..."
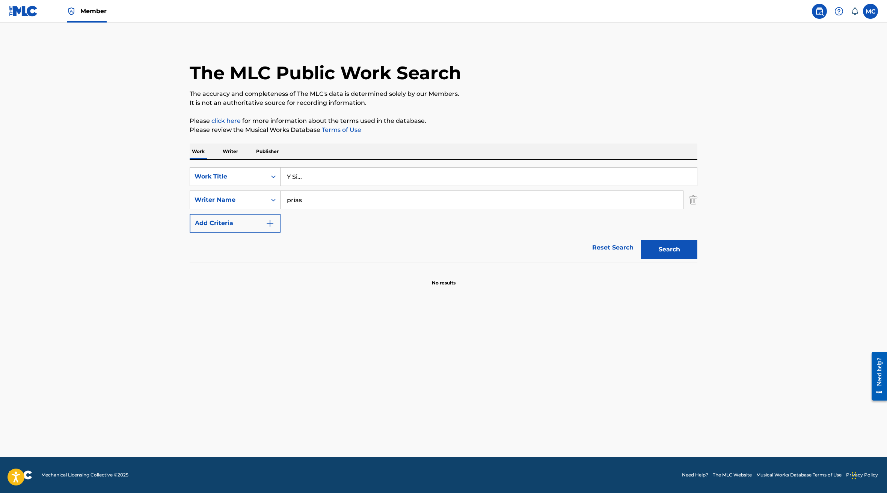
type input "Y Si..."
click at [679, 238] on div "Search" at bounding box center [667, 247] width 60 height 30
click at [675, 259] on div "Search" at bounding box center [667, 247] width 60 height 30
click at [676, 255] on button "Search" at bounding box center [669, 249] width 56 height 19
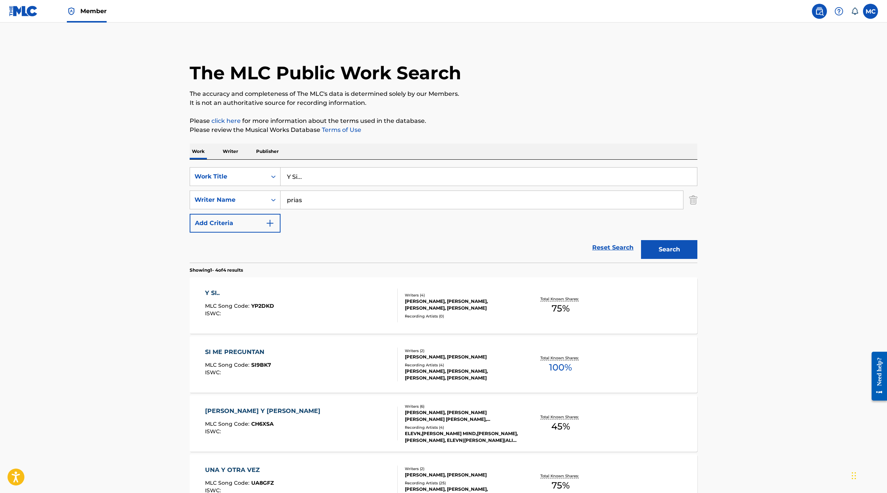
click at [358, 306] on div "Y SI.. MLC Song Code : YP2DKD ISWC :" at bounding box center [301, 305] width 193 height 34
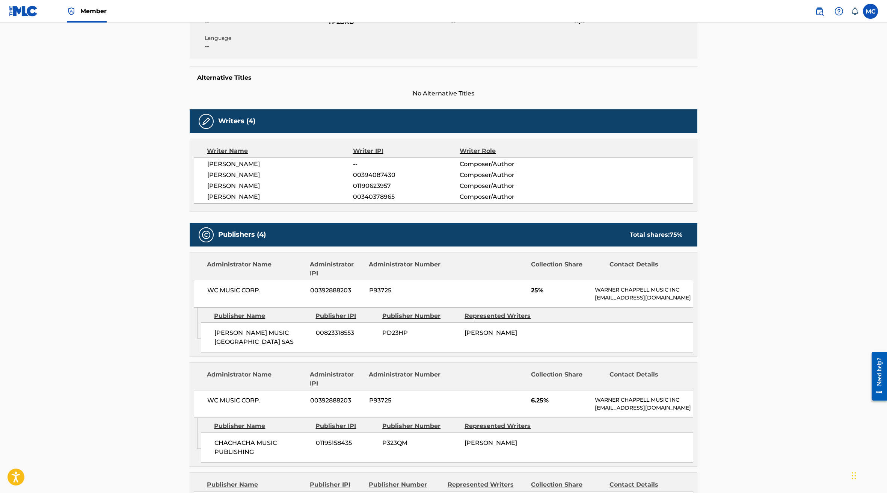
scroll to position [17, 0]
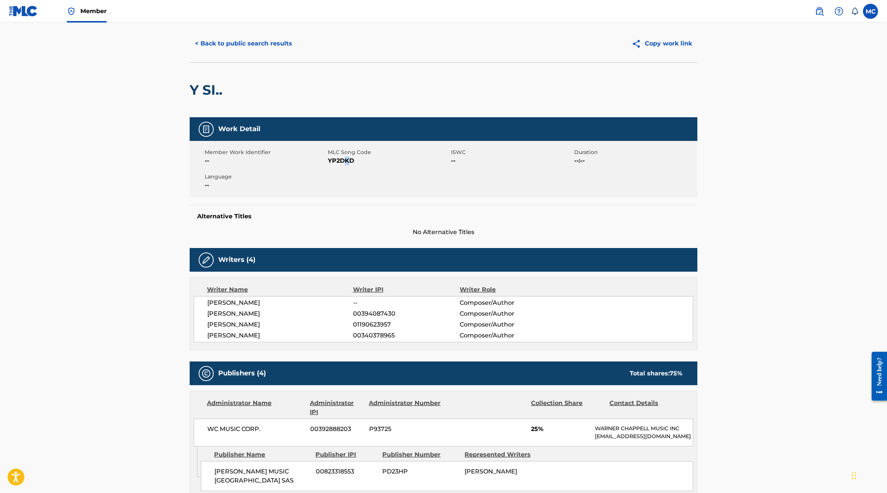
drag, startPoint x: 352, startPoint y: 163, endPoint x: 339, endPoint y: 163, distance: 12.4
click at [341, 163] on span "YP2DKD" at bounding box center [388, 160] width 121 height 9
drag, startPoint x: 329, startPoint y: 161, endPoint x: 359, endPoint y: 162, distance: 29.7
click at [359, 162] on span "YP2DKD" at bounding box center [388, 160] width 121 height 9
copy span "YP2DKD"
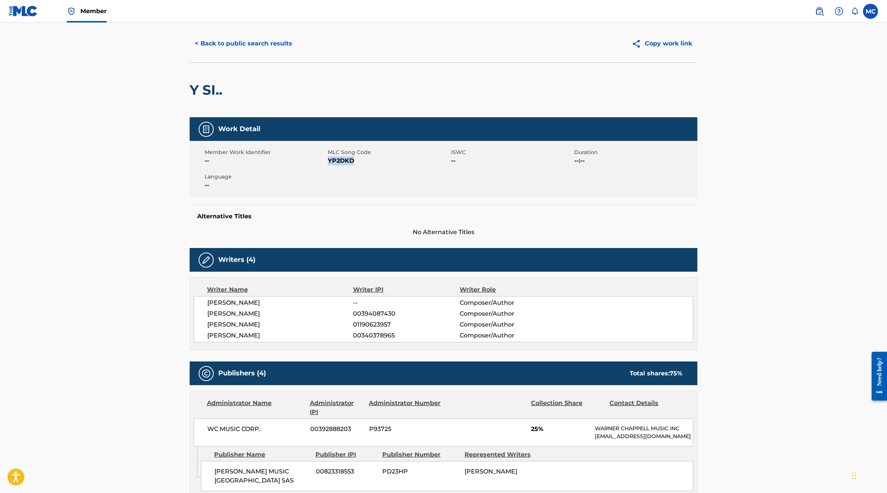
click at [237, 45] on button "< Back to public search results" at bounding box center [244, 43] width 108 height 19
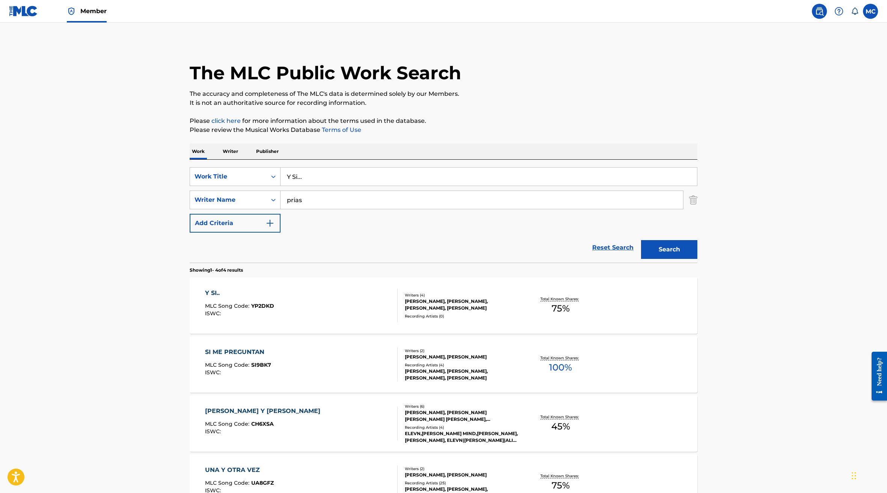
drag, startPoint x: 334, startPoint y: 178, endPoint x: 168, endPoint y: 155, distance: 167.7
click at [177, 157] on main "The MLC Public Work Search The accuracy and completeness of The MLC's data is d…" at bounding box center [443, 286] width 887 height 527
paste input "Pa que me recuerdes"
type input "Pa que me recuerdes"
click at [667, 255] on button "Search" at bounding box center [669, 249] width 56 height 19
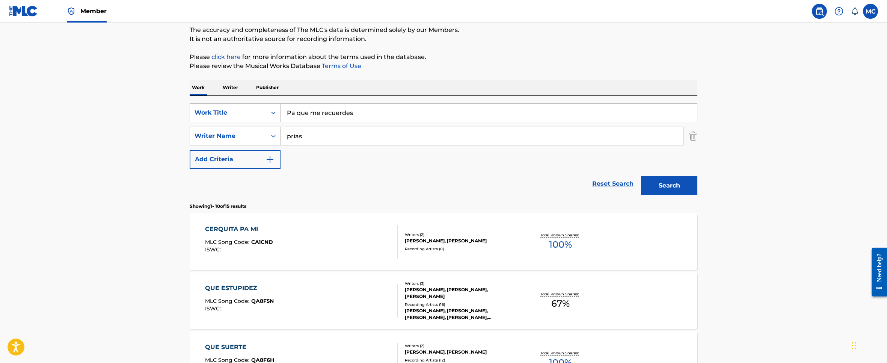
scroll to position [113, 0]
